Goal: Check status: Check status

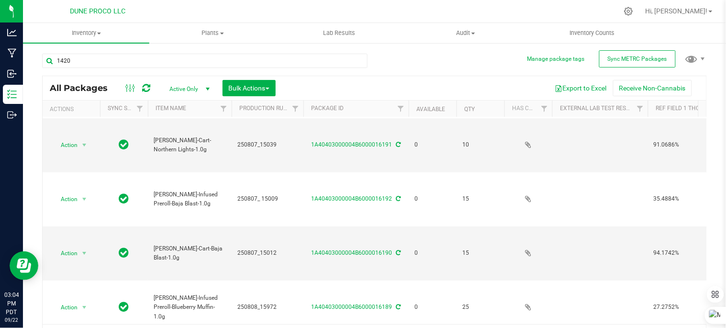
type input "14207"
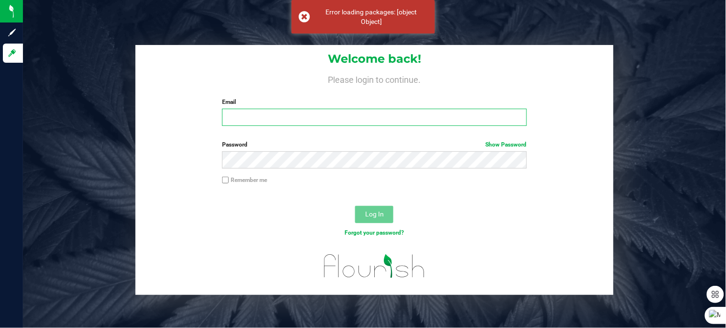
type input "[PERSON_NAME][EMAIL_ADDRESS][PERSON_NAME][DOMAIN_NAME]"
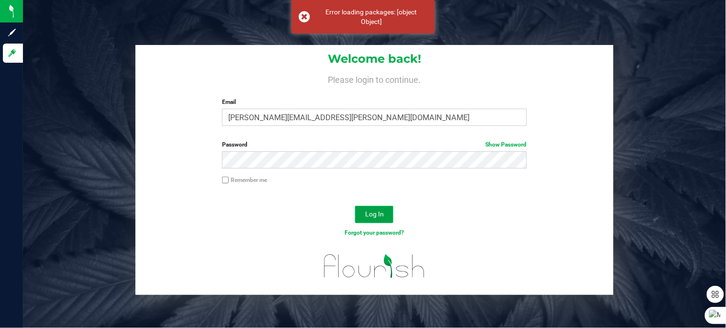
click at [371, 212] on span "Log In" at bounding box center [374, 214] width 19 height 8
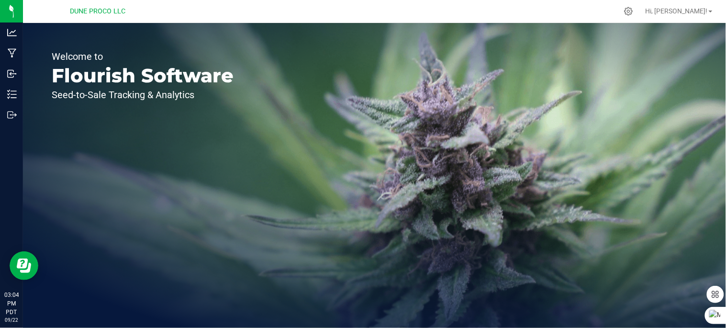
click at [187, 193] on div "Welcome to Flourish Software Seed-to-Sale Tracking & Analytics" at bounding box center [142, 175] width 239 height 305
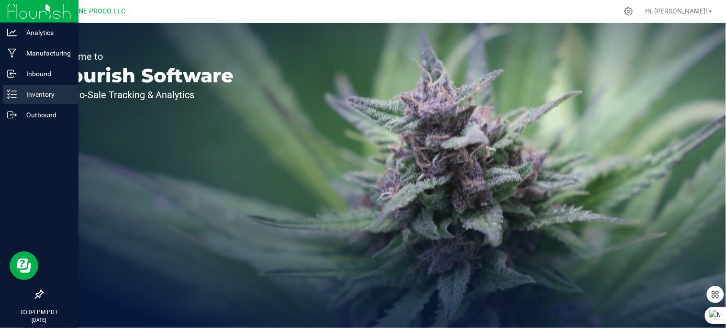
click at [27, 96] on p "Inventory" at bounding box center [45, 94] width 57 height 11
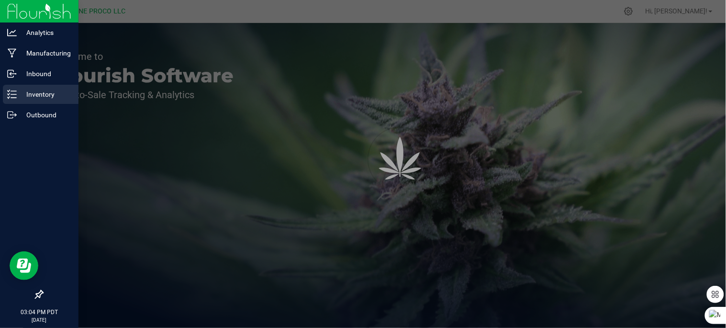
click at [27, 96] on p "Inventory" at bounding box center [45, 94] width 57 height 11
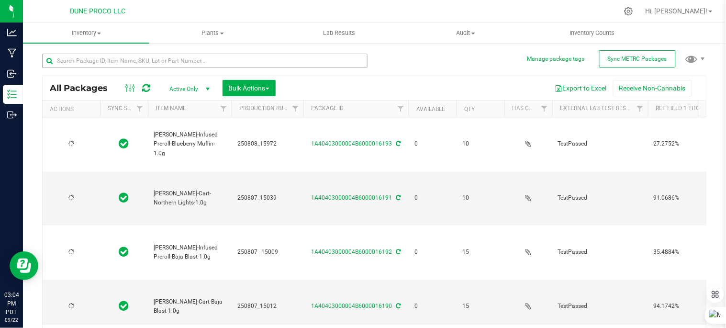
type input "[DATE]"
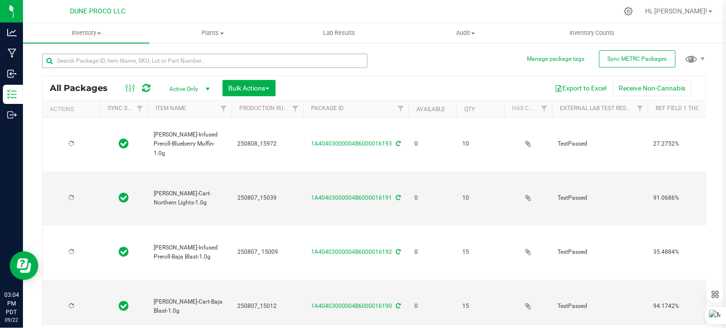
type input "[DATE]"
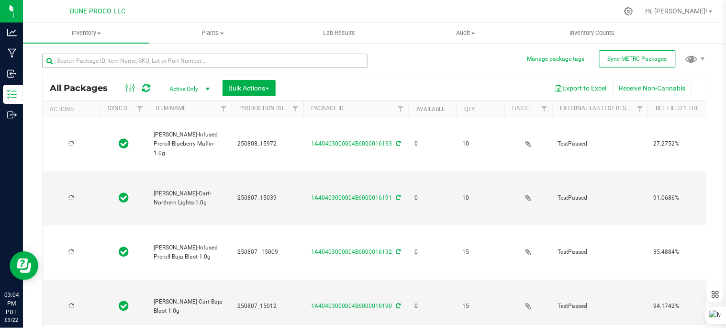
type input "[DATE]"
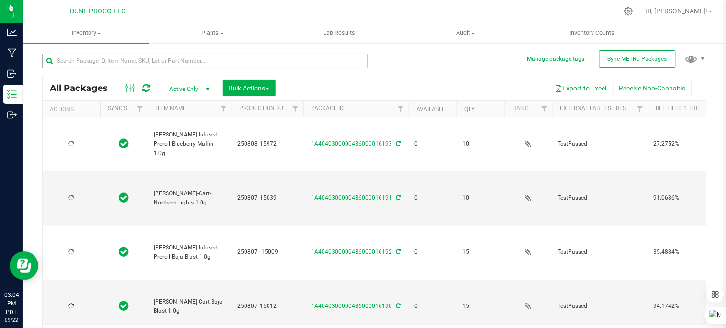
type input "[DATE]"
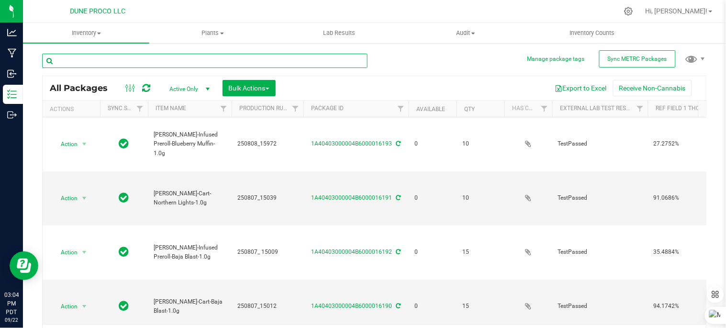
click at [101, 60] on input "text" at bounding box center [204, 61] width 325 height 14
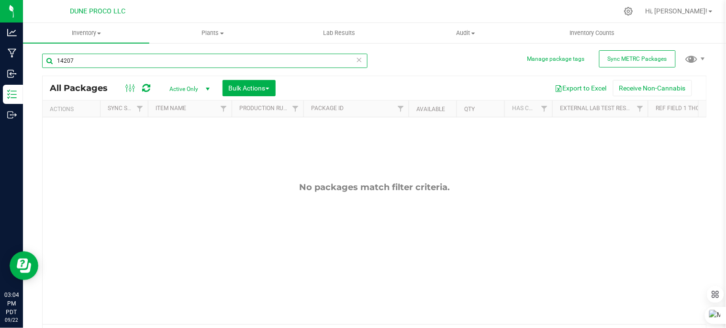
type input "14207"
click at [203, 85] on span "select" at bounding box center [207, 88] width 12 height 13
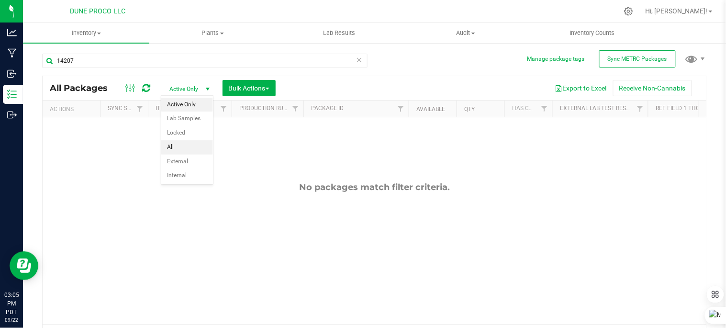
click at [182, 144] on li "All" at bounding box center [187, 147] width 52 height 14
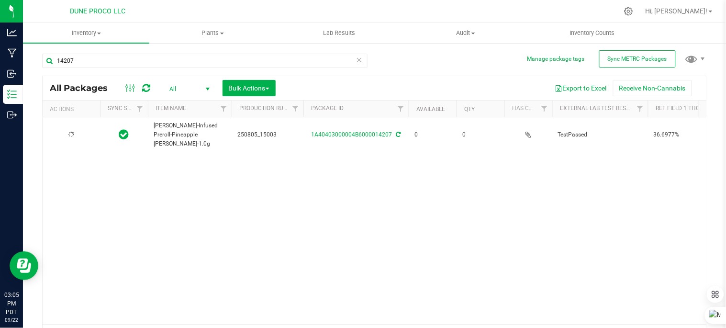
type input "[DATE]"
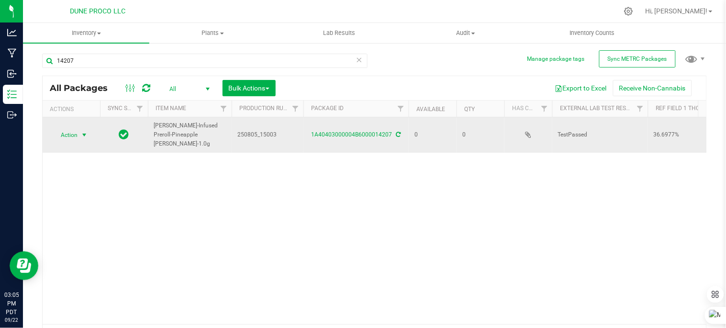
click at [88, 128] on span "select" at bounding box center [84, 134] width 12 height 13
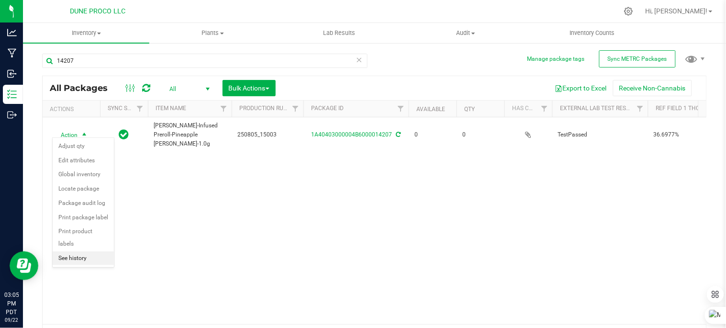
click at [88, 260] on li "See history" at bounding box center [83, 258] width 61 height 14
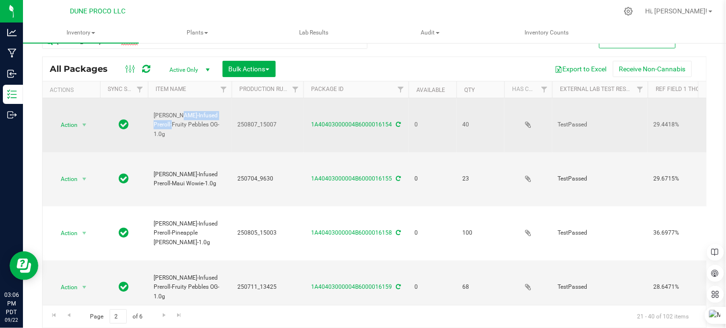
drag, startPoint x: 166, startPoint y: 101, endPoint x: 207, endPoint y: 104, distance: 40.8
click at [207, 104] on td "HUST-Infused Preroll-Fruity Pebbles OG-1.0g" at bounding box center [190, 125] width 84 height 54
drag, startPoint x: 208, startPoint y: 109, endPoint x: 193, endPoint y: 105, distance: 15.8
